Goal: Task Accomplishment & Management: Manage account settings

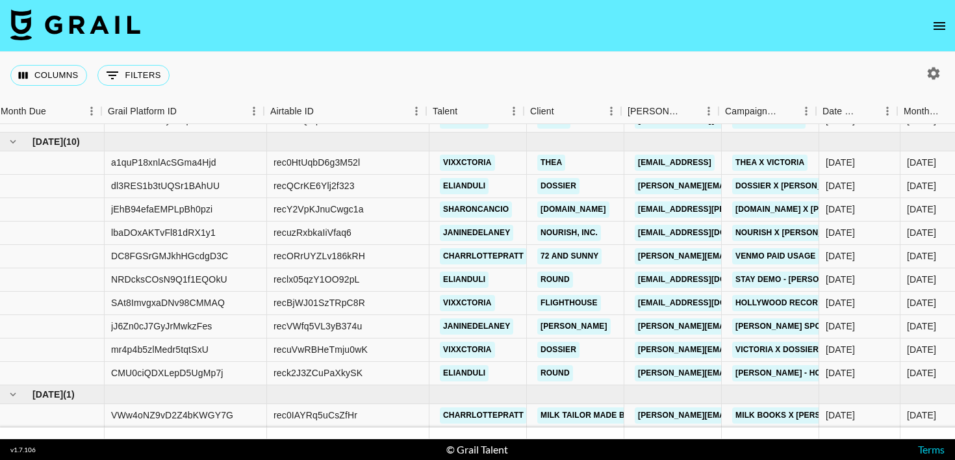
scroll to position [563, 0]
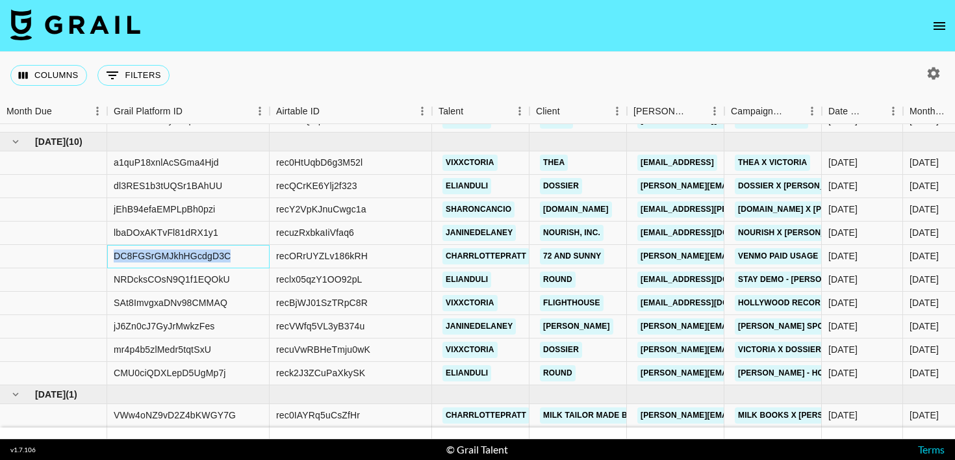
drag, startPoint x: 230, startPoint y: 255, endPoint x: 114, endPoint y: 259, distance: 116.3
click at [114, 259] on div "DC8FGSrGMJkhHGcdgD3C" at bounding box center [172, 255] width 117 height 13
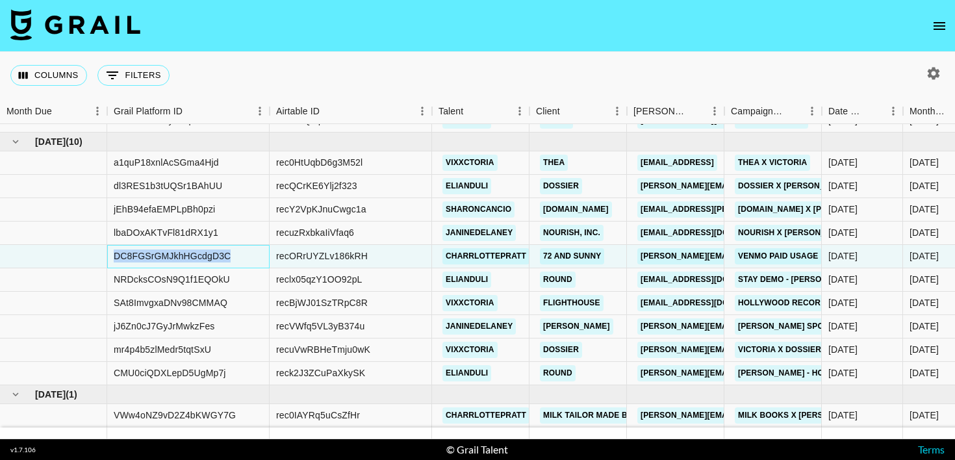
copy div "DC8FGSrGMJkhHGcdgD3C"
click at [372, 263] on div "recORrUYZLv186kRH" at bounding box center [351, 256] width 162 height 23
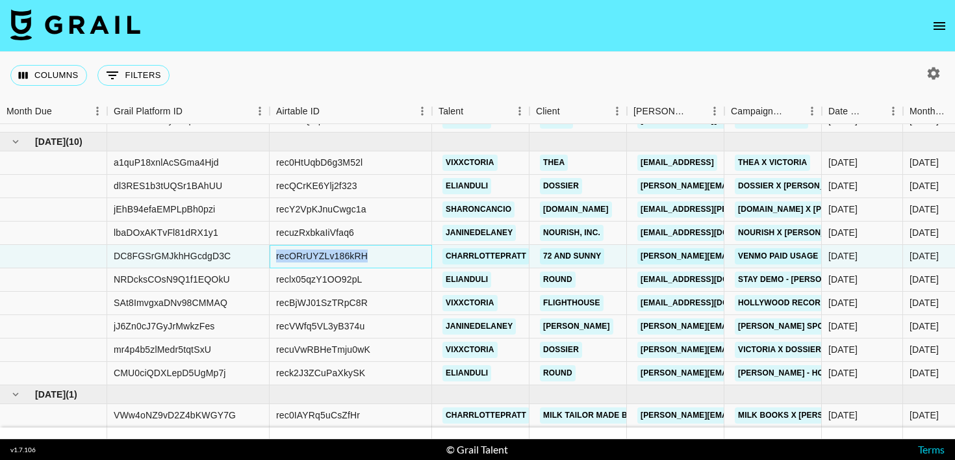
drag, startPoint x: 372, startPoint y: 254, endPoint x: 273, endPoint y: 260, distance: 99.0
click at [273, 260] on div "recORrUYZLv186kRH" at bounding box center [351, 256] width 162 height 23
copy div "recORrUYZLv186kRH"
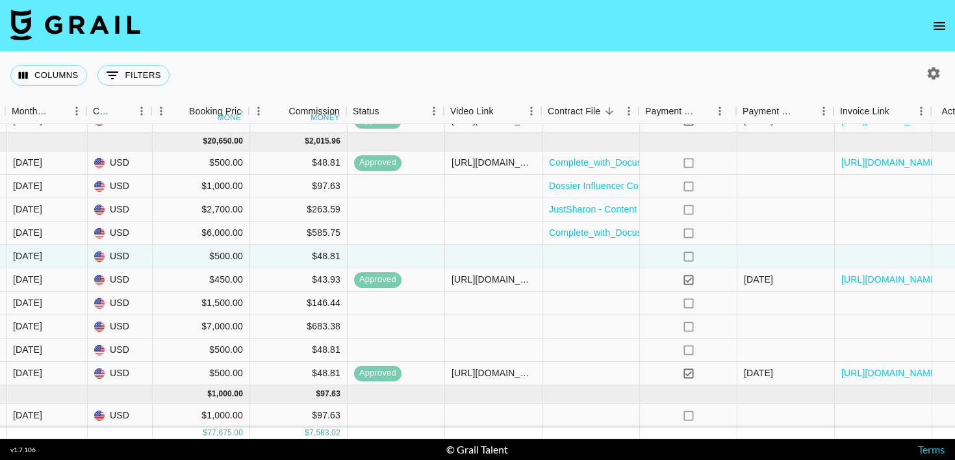
scroll to position [563, 903]
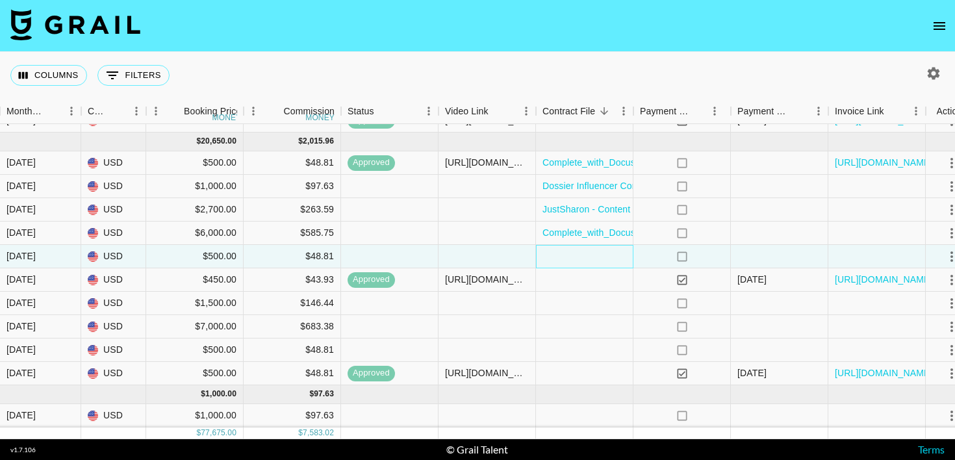
click at [618, 259] on div at bounding box center [584, 256] width 97 height 23
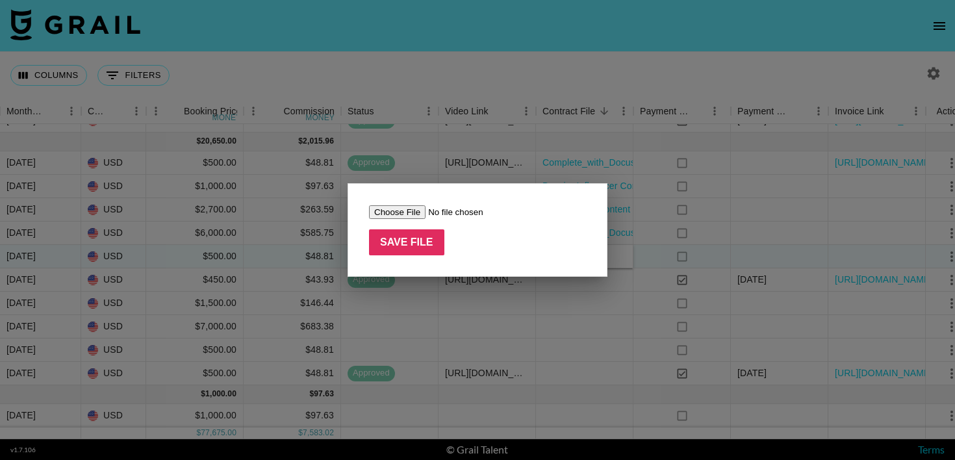
click at [408, 212] on input "file" at bounding box center [451, 212] width 164 height 14
type input "C:\fakepath\Venmo College_Footage License_Charlotte Pratt.pdf"
click at [419, 242] on input "Save File" at bounding box center [406, 242] width 75 height 26
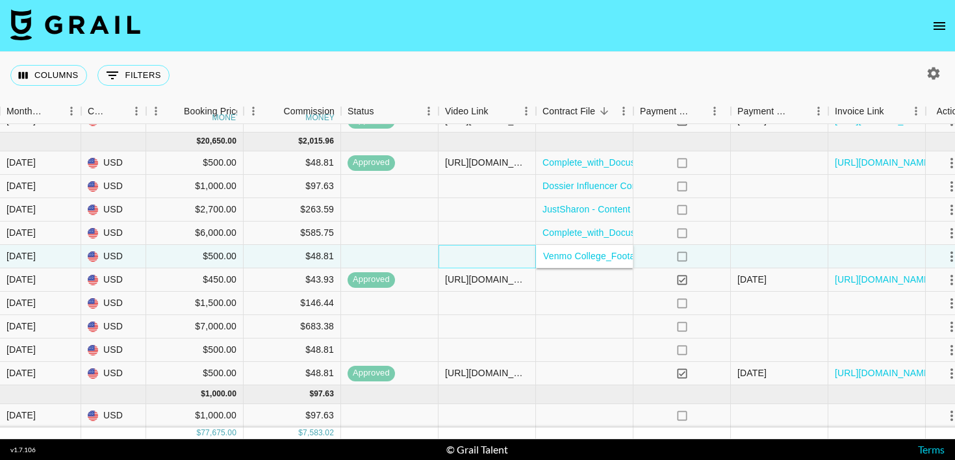
click at [502, 254] on div at bounding box center [486, 256] width 97 height 23
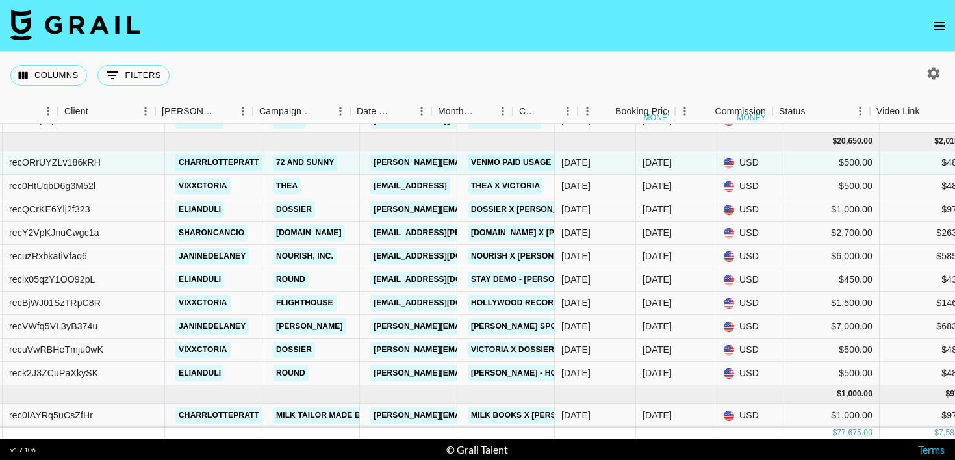
scroll to position [563, 0]
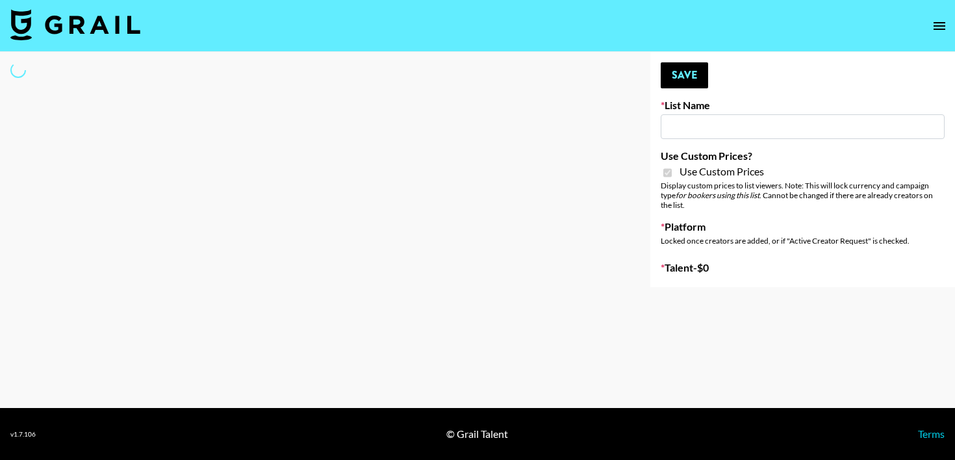
type input "**Noschinko UGC**"
checkbox input "true"
select select "Brand"
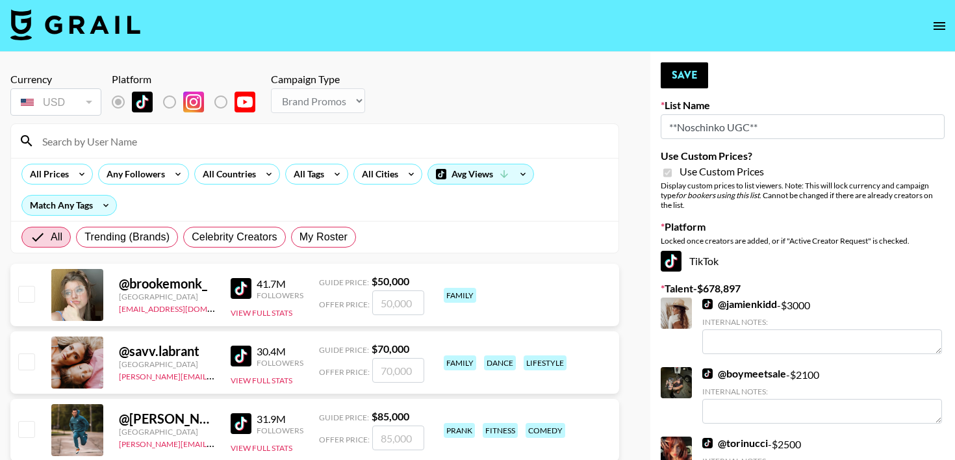
click at [155, 138] on input at bounding box center [322, 141] width 576 height 21
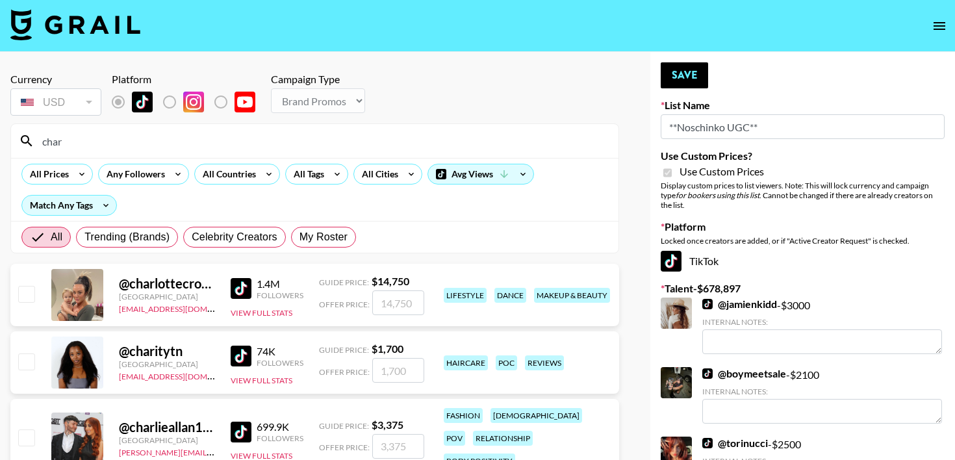
type input "charlotteprat"
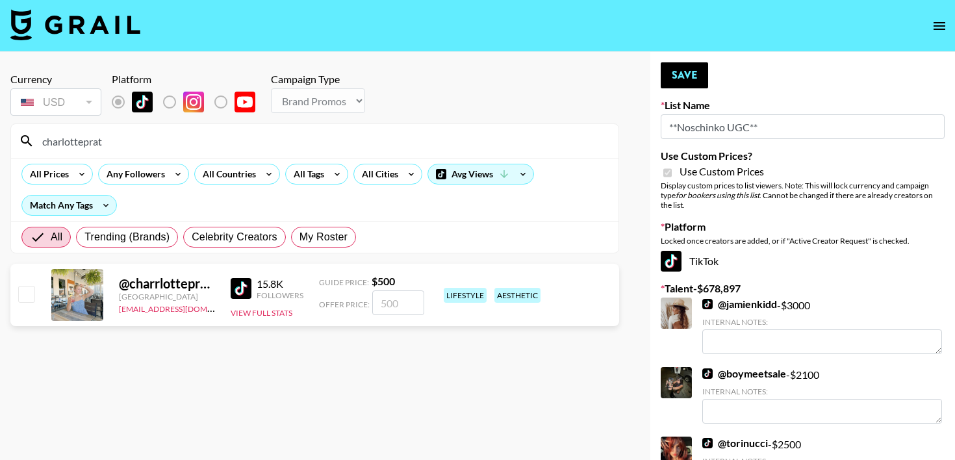
click at [387, 301] on input "number" at bounding box center [398, 302] width 52 height 25
type input "1"
checkbox input "true"
type input "1000"
click at [679, 79] on button "Save" at bounding box center [684, 75] width 47 height 26
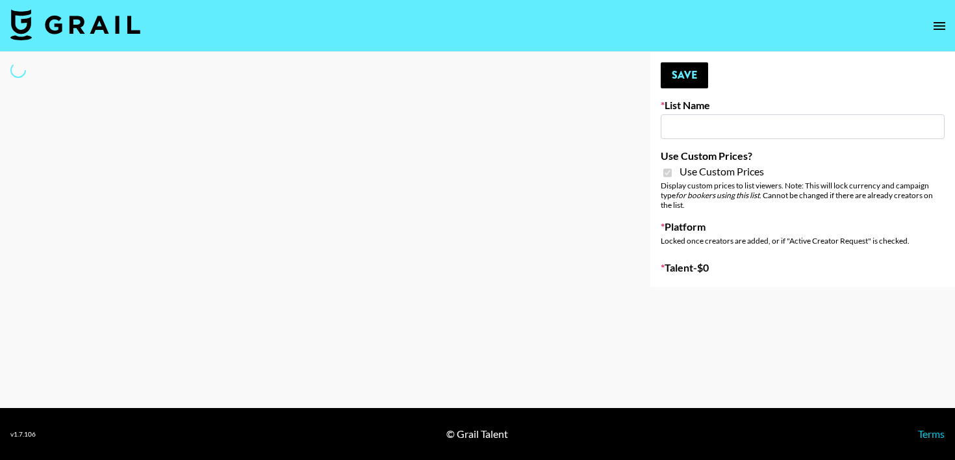
type input "**Noschinko UGC**"
checkbox input "true"
select select "Brand"
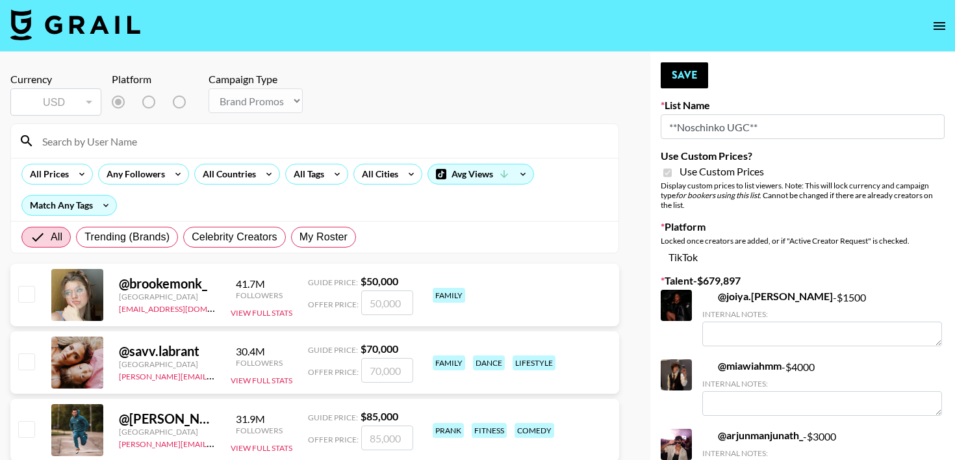
scroll to position [16, 0]
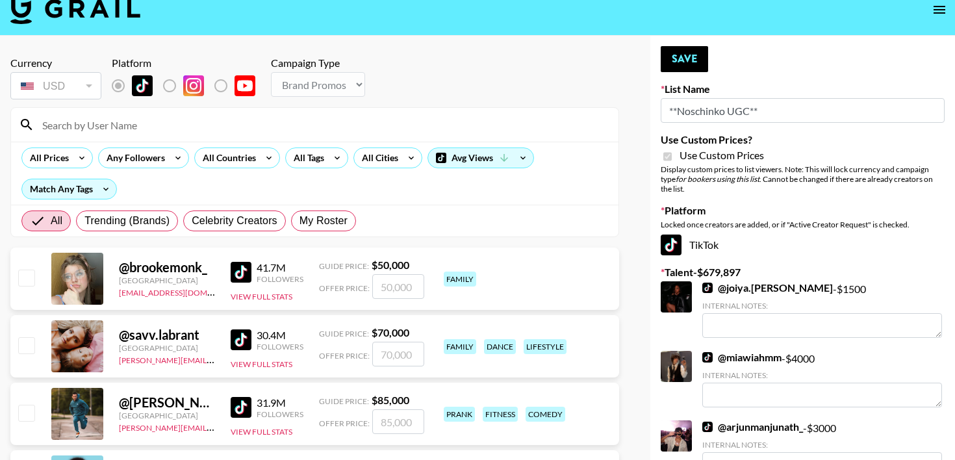
click at [168, 133] on input at bounding box center [322, 124] width 576 height 21
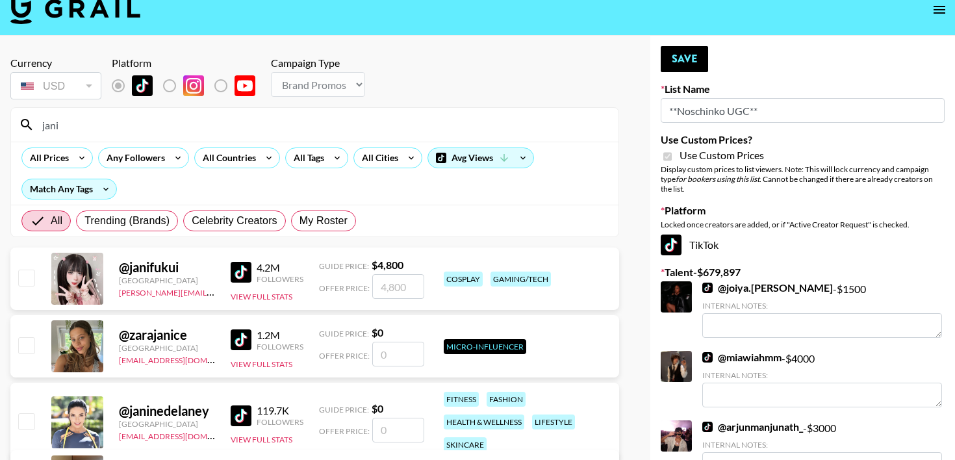
type input "janine"
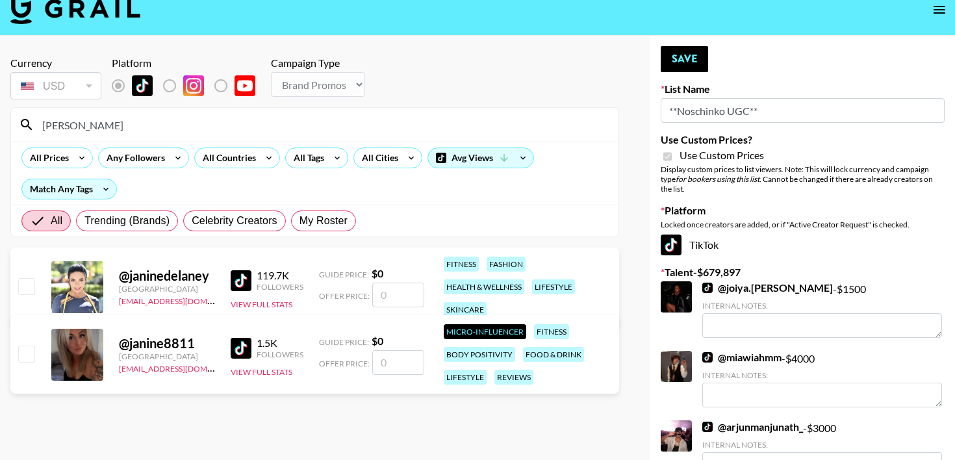
click at [28, 285] on input "checkbox" at bounding box center [26, 286] width 16 height 16
checkbox input "false"
click at [398, 289] on input "number" at bounding box center [398, 295] width 52 height 25
type input "3"
checkbox input "true"
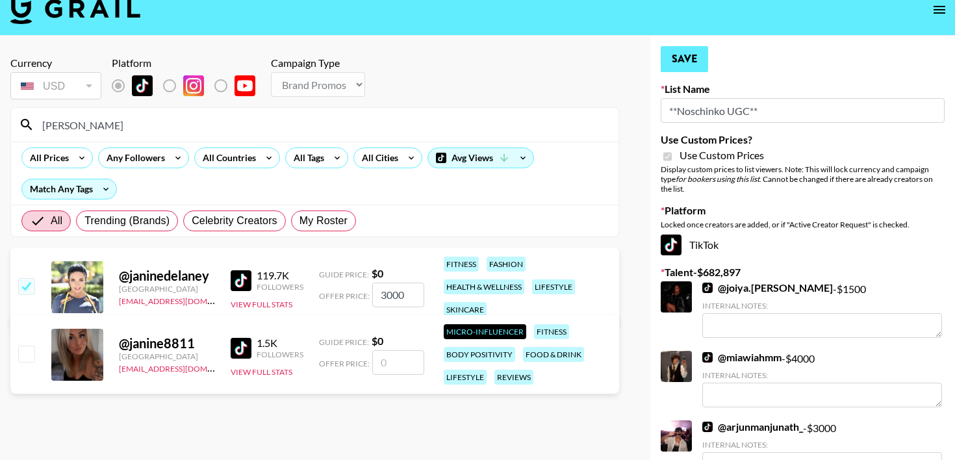
type input "3000"
click at [678, 68] on button "Save" at bounding box center [684, 59] width 47 height 26
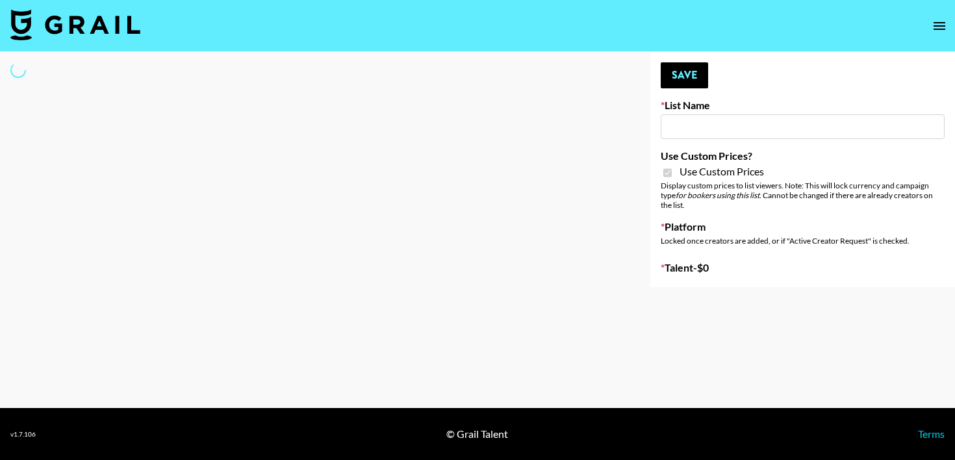
type input "LISEN Watch"
checkbox input "true"
select select "Brand"
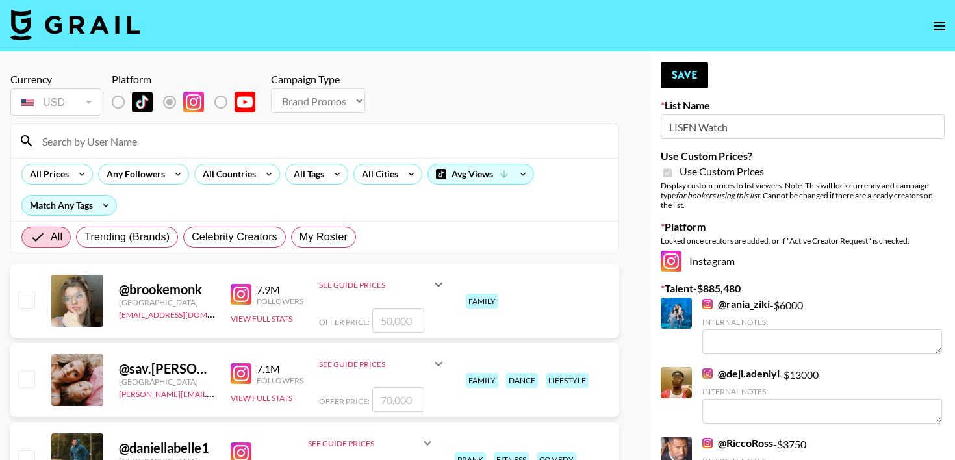
click at [122, 144] on input at bounding box center [322, 141] width 576 height 21
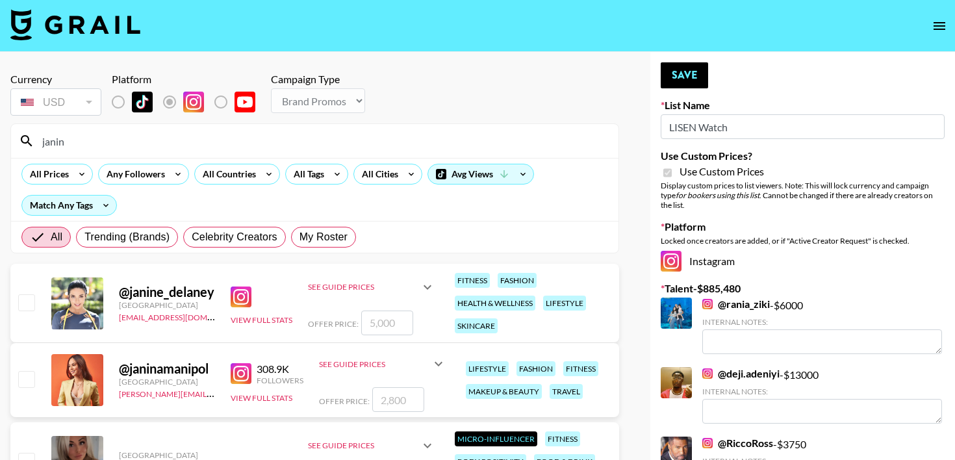
type input "janin"
click at [27, 309] on input "checkbox" at bounding box center [26, 302] width 16 height 16
checkbox input "true"
drag, startPoint x: 377, startPoint y: 325, endPoint x: 369, endPoint y: 325, distance: 8.4
click at [369, 325] on input "5000" at bounding box center [387, 323] width 52 height 25
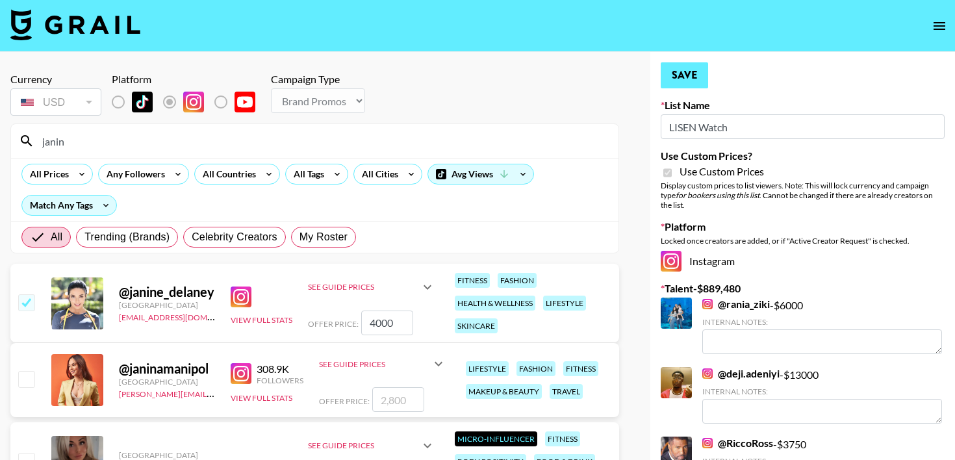
type input "4000"
click at [685, 76] on button "Save" at bounding box center [684, 75] width 47 height 26
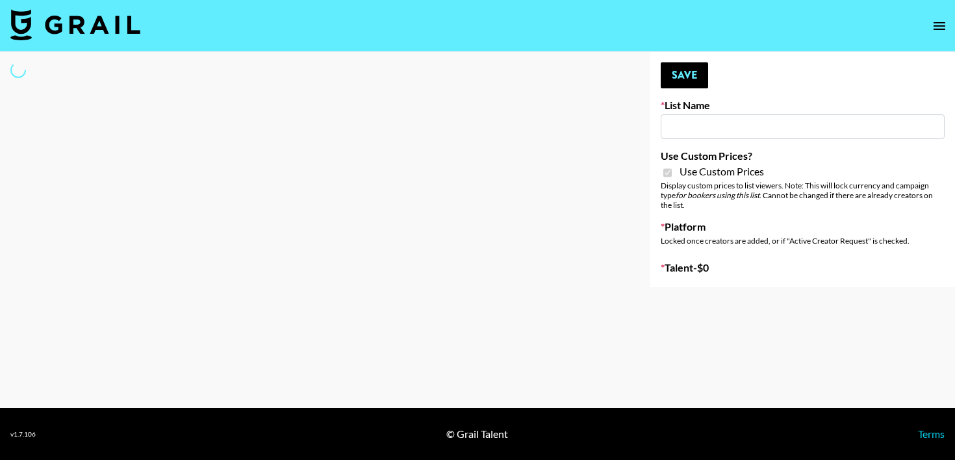
type input "Hetras"
checkbox input "true"
select select "Brand"
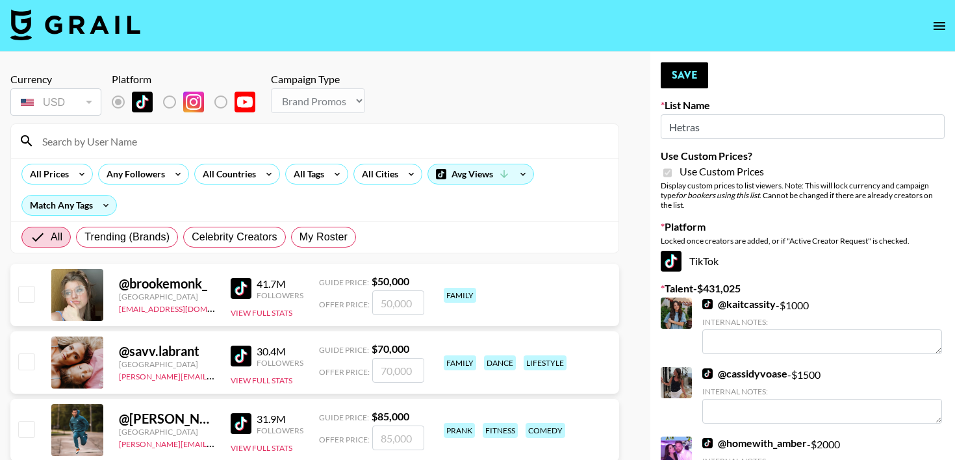
click at [91, 146] on input at bounding box center [322, 141] width 576 height 21
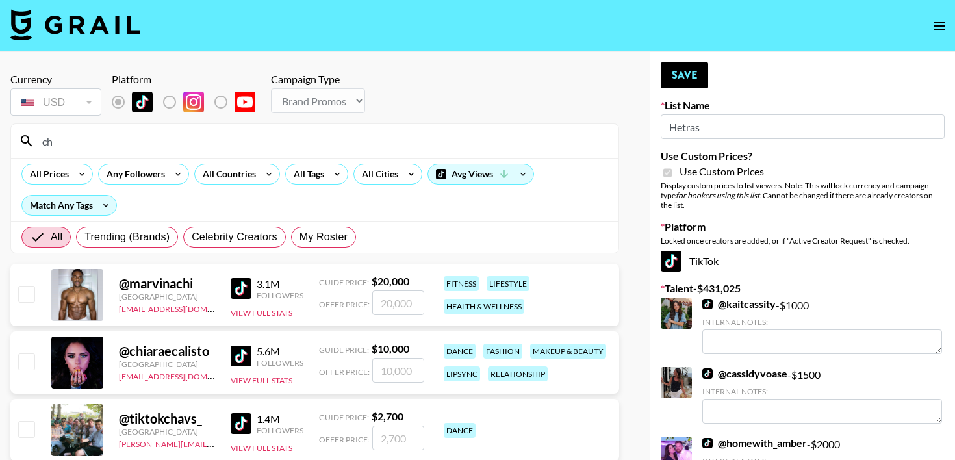
type input "charrlott"
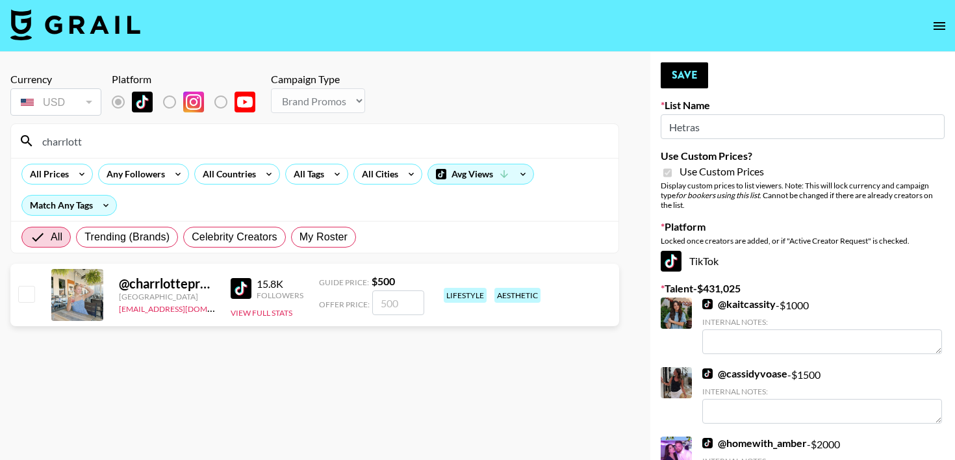
click at [417, 299] on input "number" at bounding box center [398, 302] width 52 height 25
type input "5"
checkbox input "true"
type input "500"
click at [687, 84] on button "Save" at bounding box center [684, 75] width 47 height 26
